Goal: Transaction & Acquisition: Purchase product/service

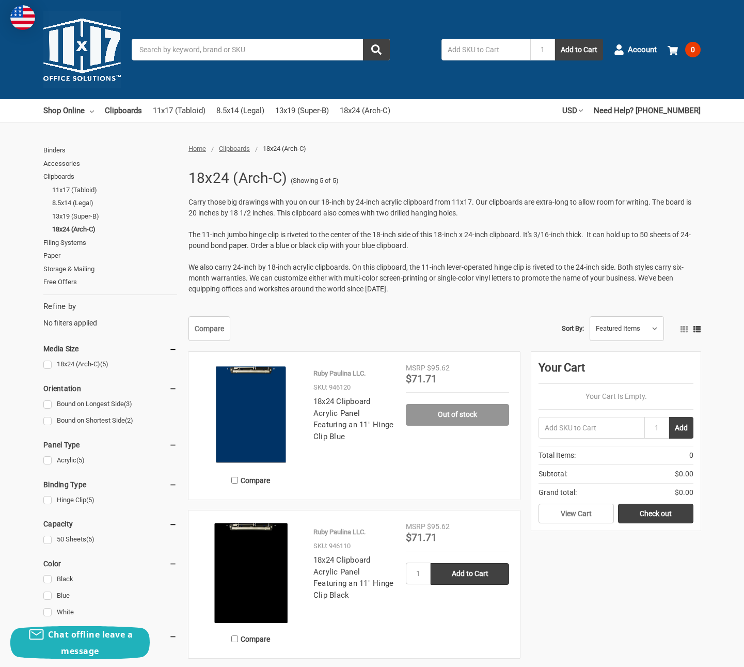
click at [258, 408] on img at bounding box center [250, 414] width 103 height 103
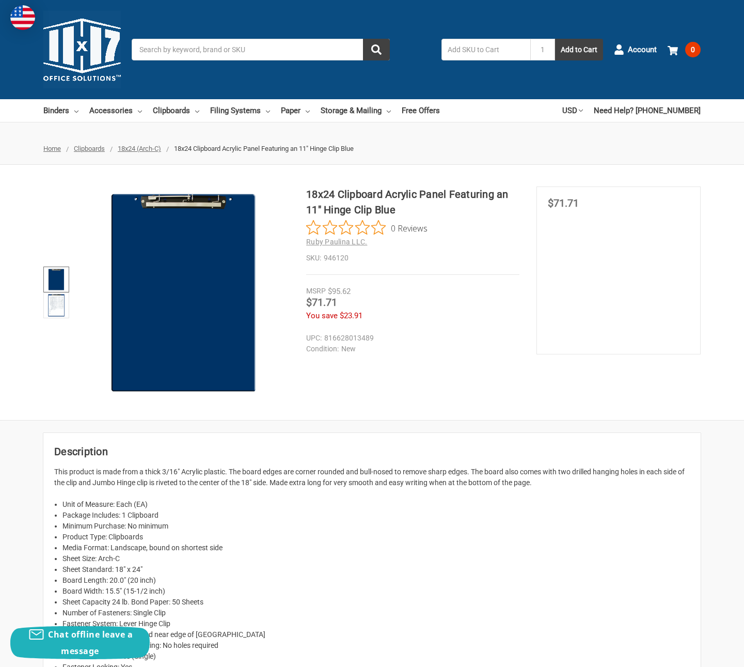
click at [54, 285] on img at bounding box center [56, 279] width 23 height 23
click at [58, 302] on img at bounding box center [56, 305] width 23 height 23
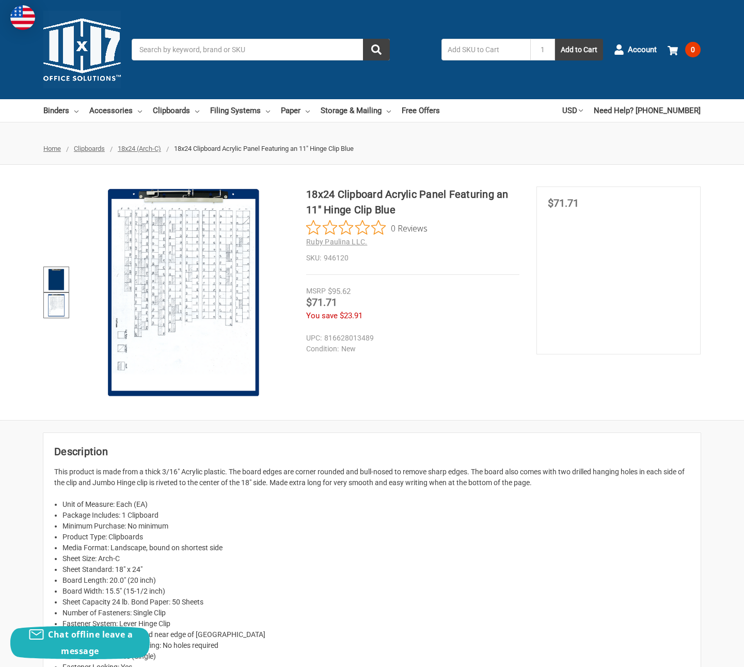
click at [64, 279] on img at bounding box center [56, 279] width 23 height 23
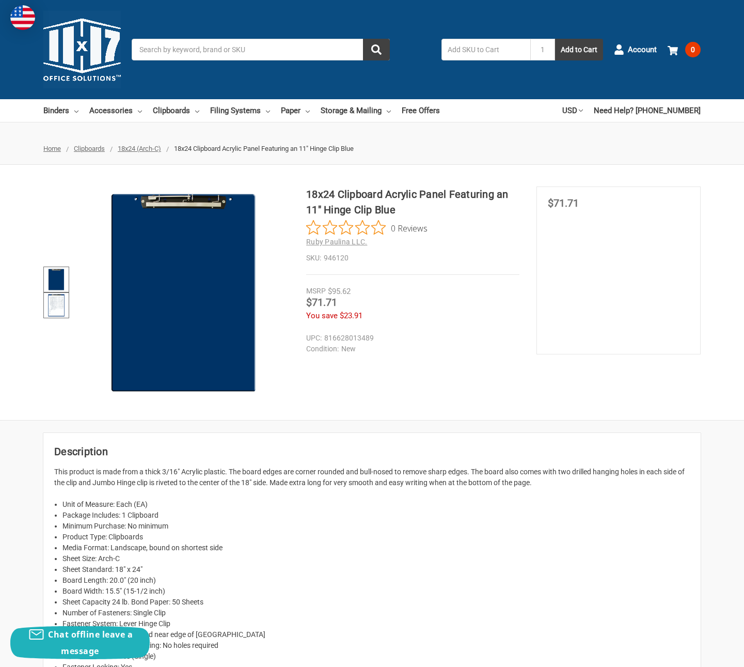
click at [54, 307] on img at bounding box center [56, 305] width 23 height 23
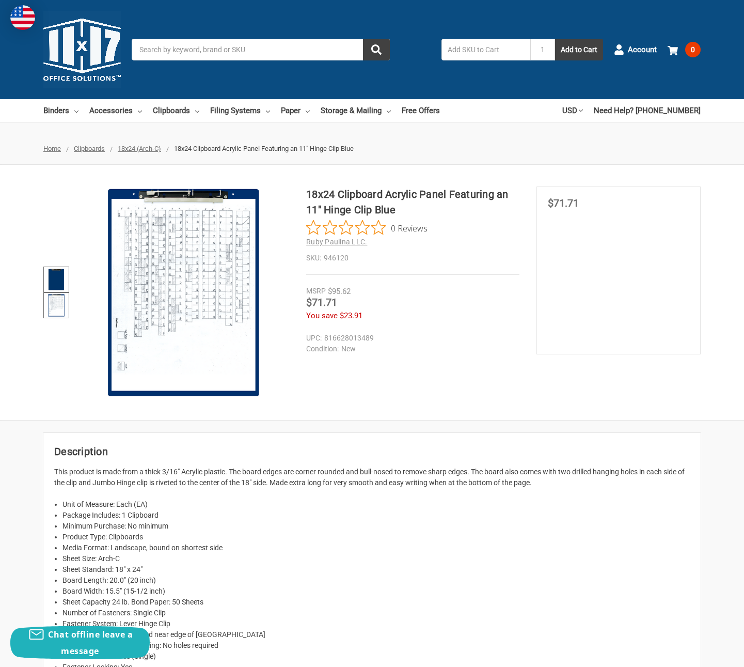
click at [54, 285] on img at bounding box center [56, 279] width 23 height 23
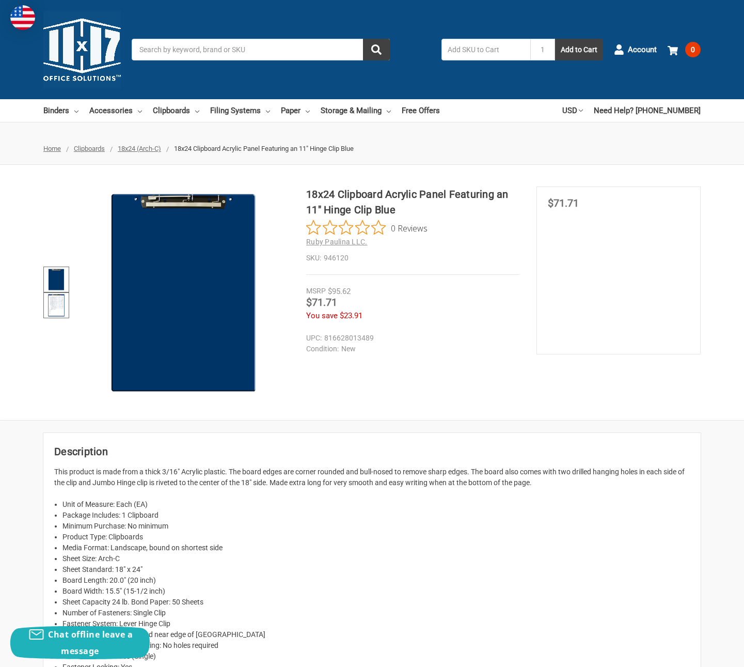
click at [55, 307] on img at bounding box center [56, 305] width 23 height 23
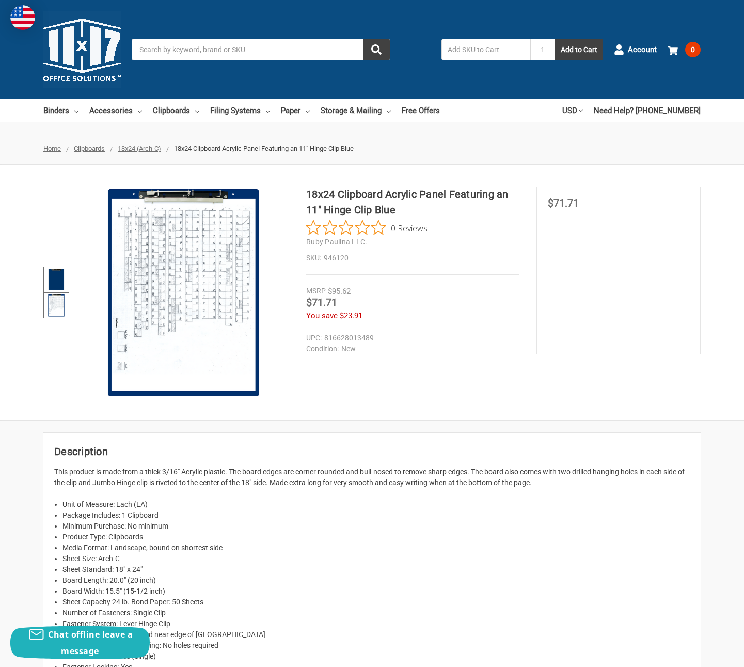
click at [57, 277] on img at bounding box center [56, 279] width 23 height 23
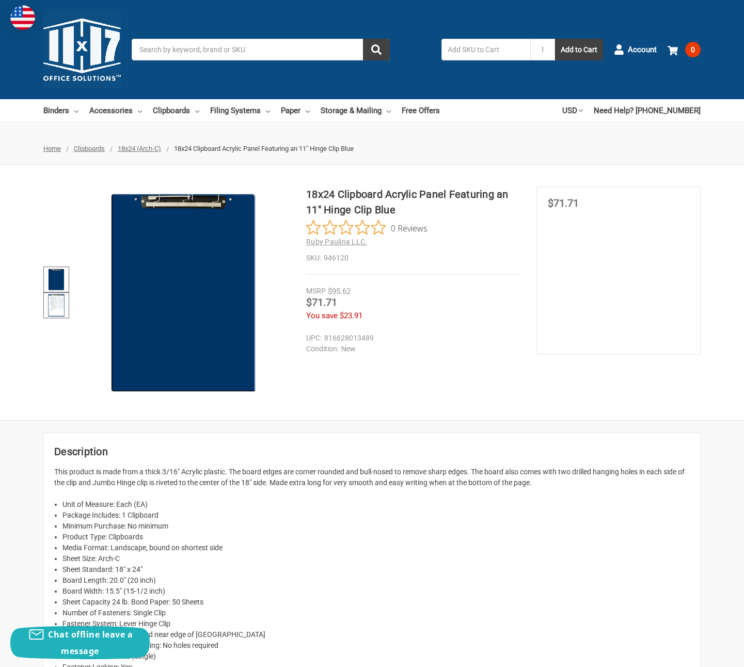
click at [58, 306] on img at bounding box center [56, 305] width 23 height 23
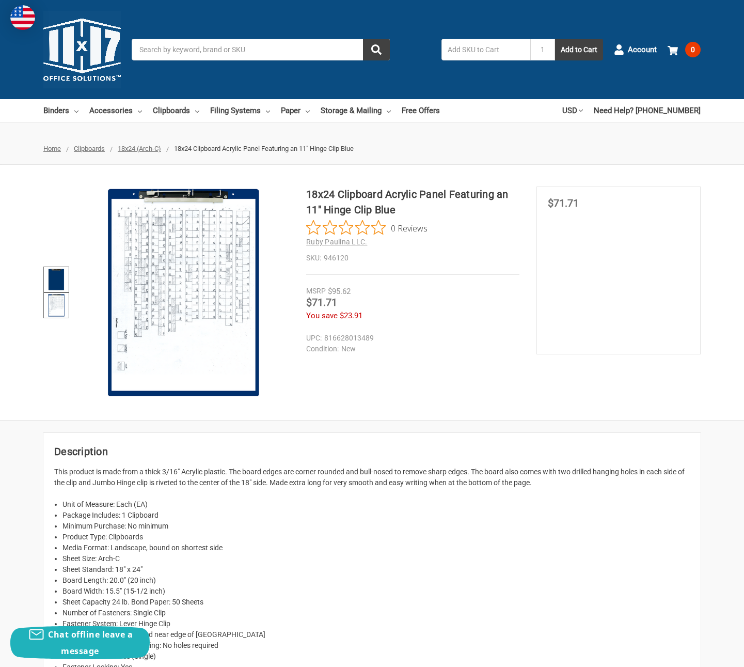
click at [53, 286] on img at bounding box center [56, 279] width 23 height 23
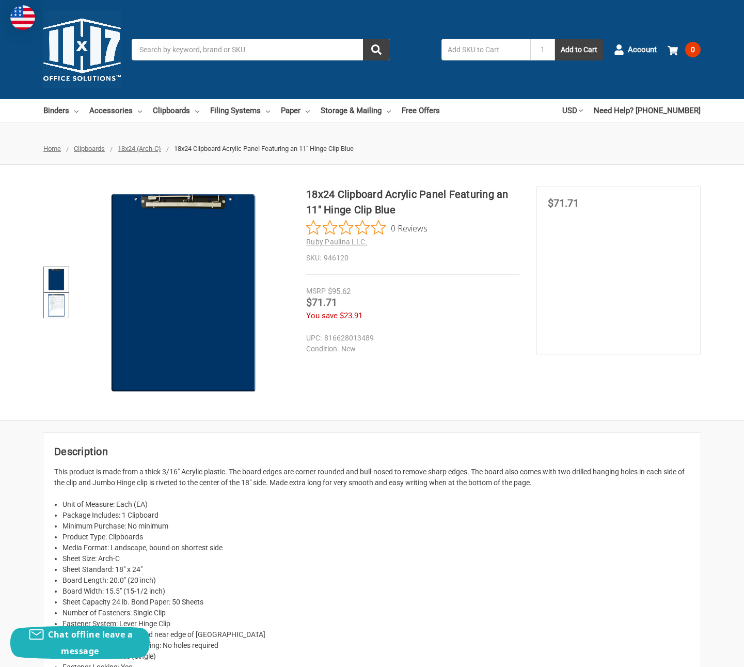
click at [57, 299] on img at bounding box center [56, 305] width 23 height 23
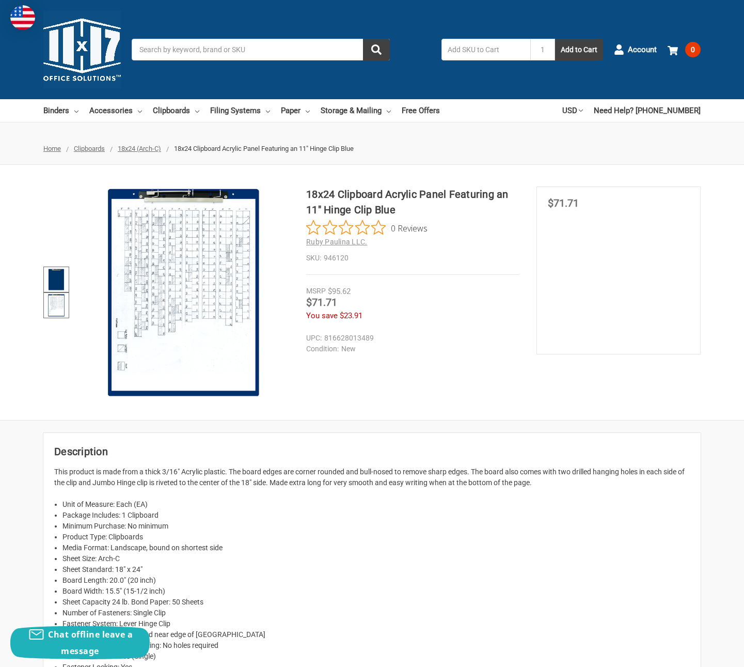
click at [56, 283] on img at bounding box center [56, 279] width 23 height 23
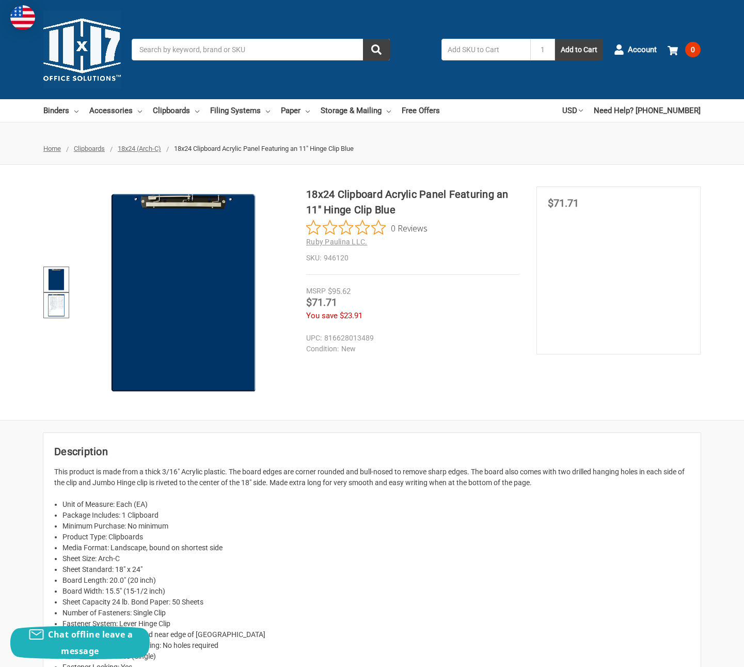
click at [61, 302] on img at bounding box center [56, 305] width 23 height 23
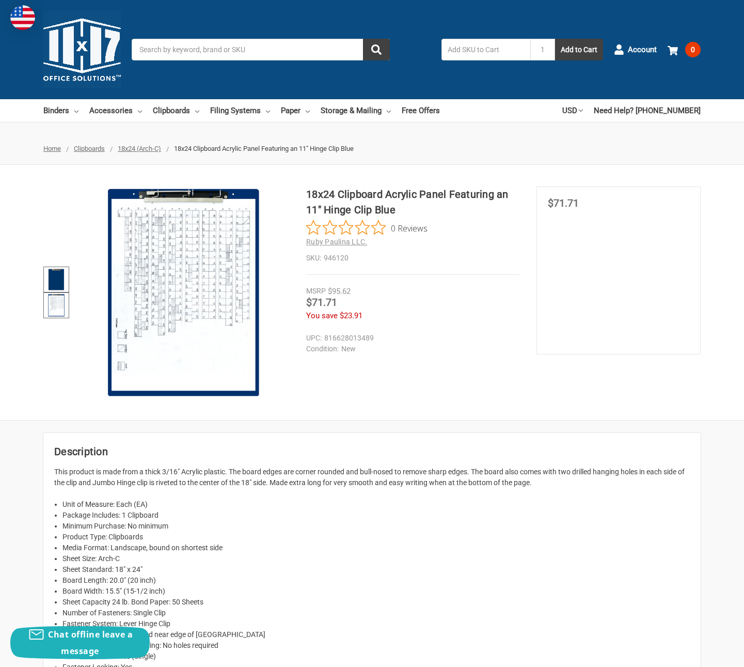
click at [60, 280] on img at bounding box center [56, 279] width 23 height 23
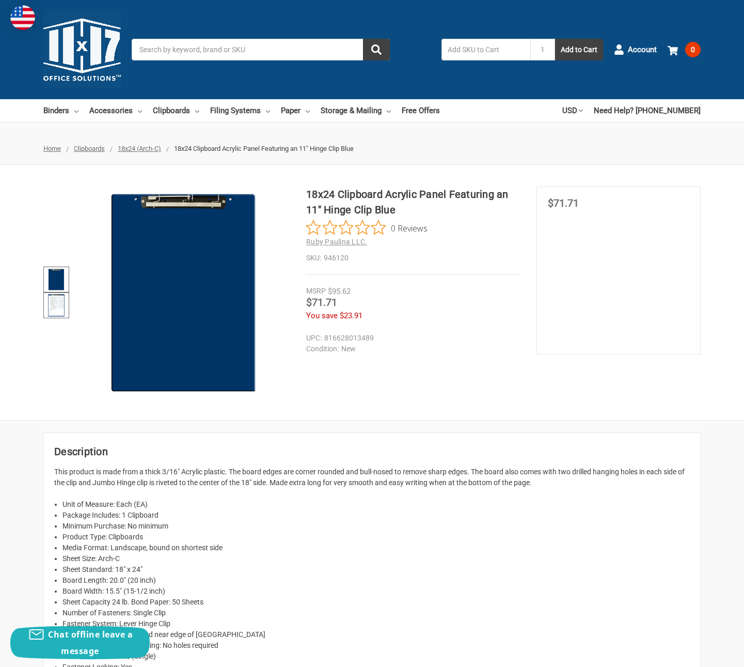
click at [60, 301] on img at bounding box center [56, 305] width 23 height 23
